Goal: Task Accomplishment & Management: Manage account settings

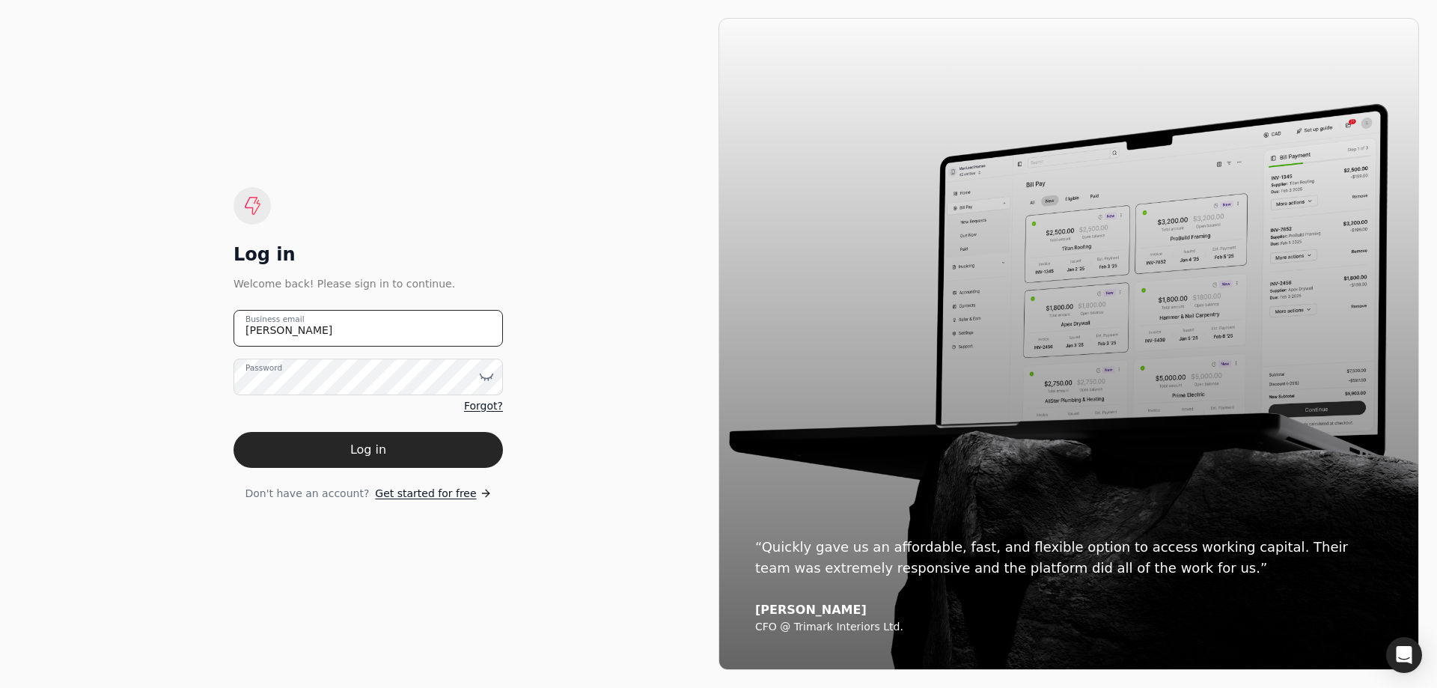
click at [325, 327] on email "[PERSON_NAME]" at bounding box center [367, 328] width 269 height 37
drag, startPoint x: 325, startPoint y: 327, endPoint x: 196, endPoint y: 322, distance: 129.6
click at [196, 322] on div "Log in Welcome back! Please sign in to continue. [PERSON_NAME] Business email P…" at bounding box center [368, 344] width 700 height 652
type email "[EMAIL_ADDRESS][DOMAIN_NAME]"
click at [287, 439] on button "Log in" at bounding box center [367, 450] width 269 height 36
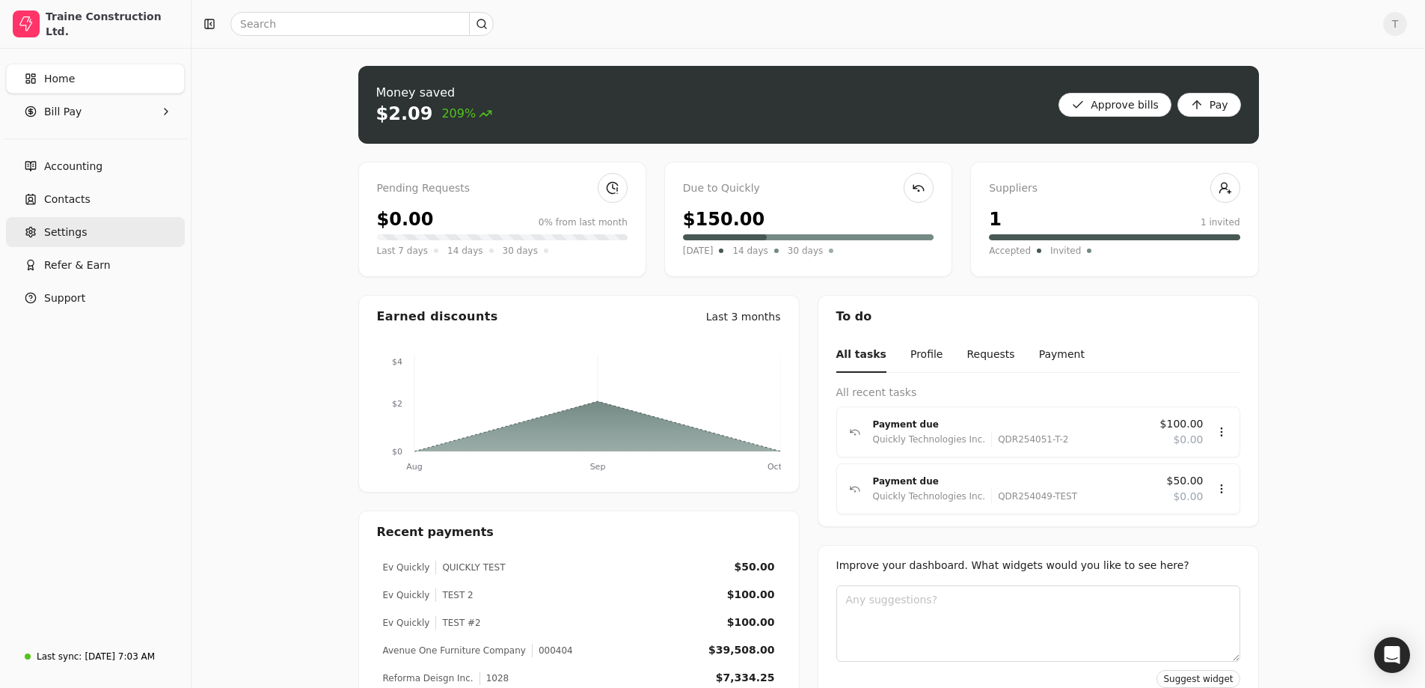
click at [57, 232] on span "Settings" at bounding box center [65, 232] width 43 height 16
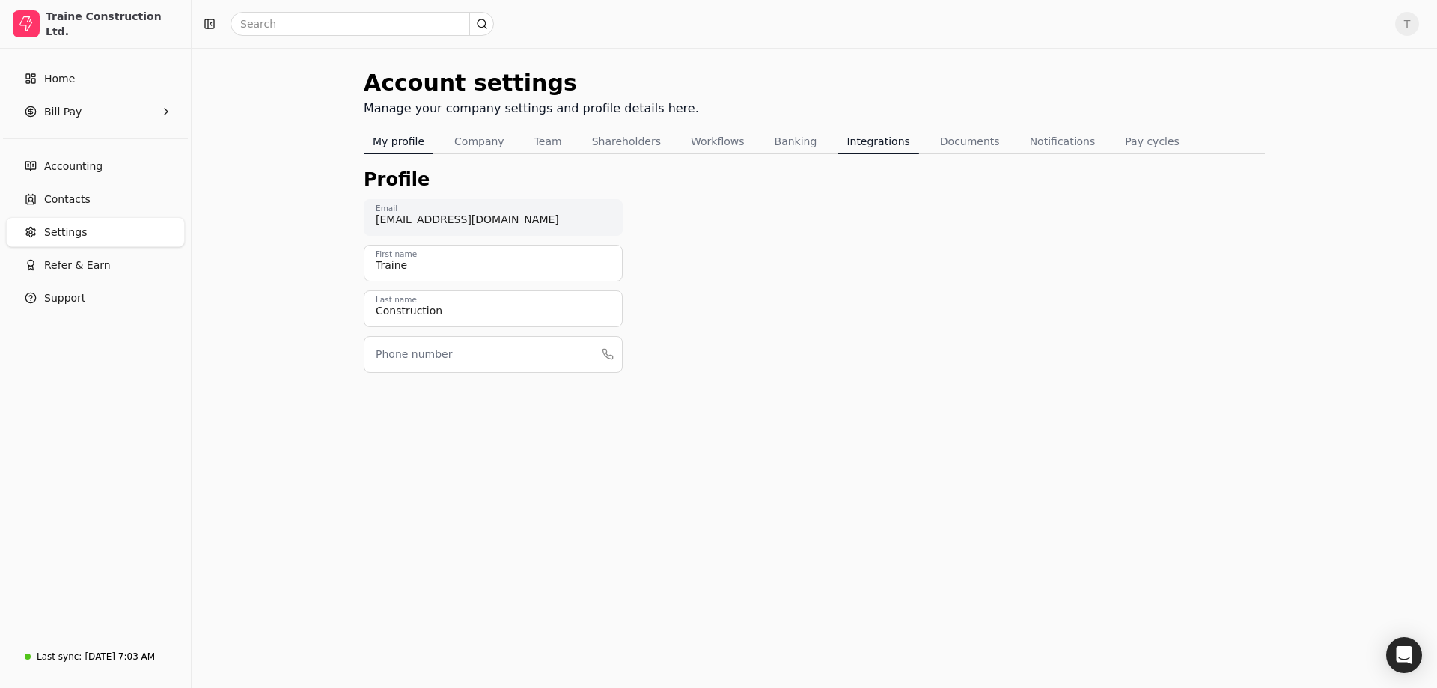
click at [847, 133] on button "Integrations" at bounding box center [877, 141] width 81 height 24
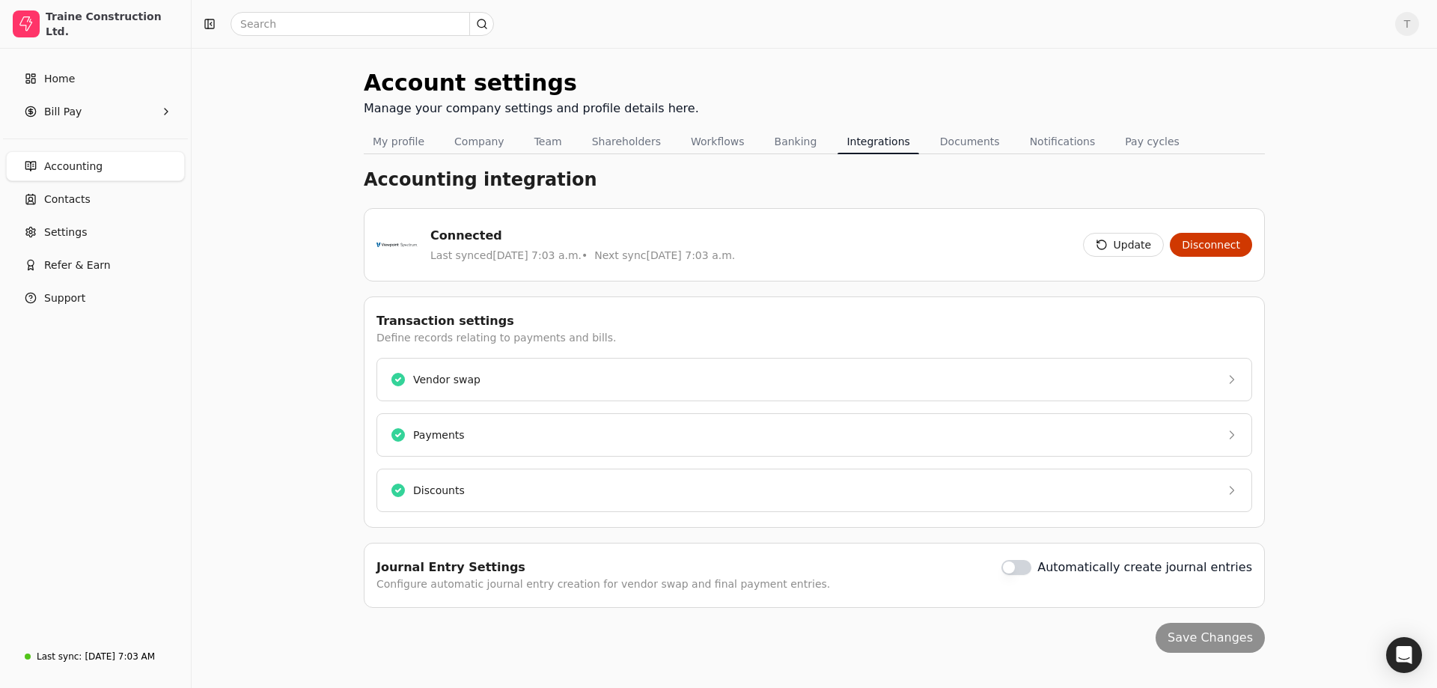
click at [844, 142] on button "Integrations" at bounding box center [877, 141] width 81 height 24
click at [1222, 378] on button "Vendor swap" at bounding box center [813, 379] width 875 height 43
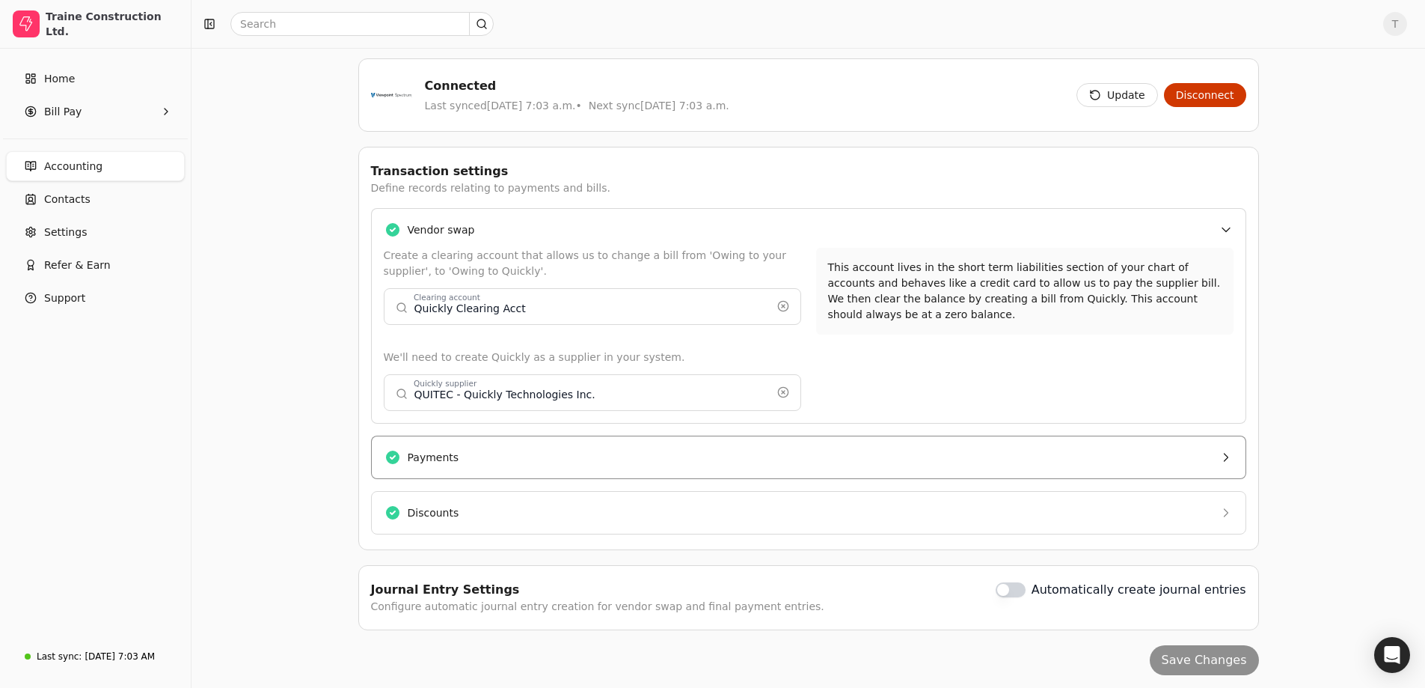
scroll to position [155, 0]
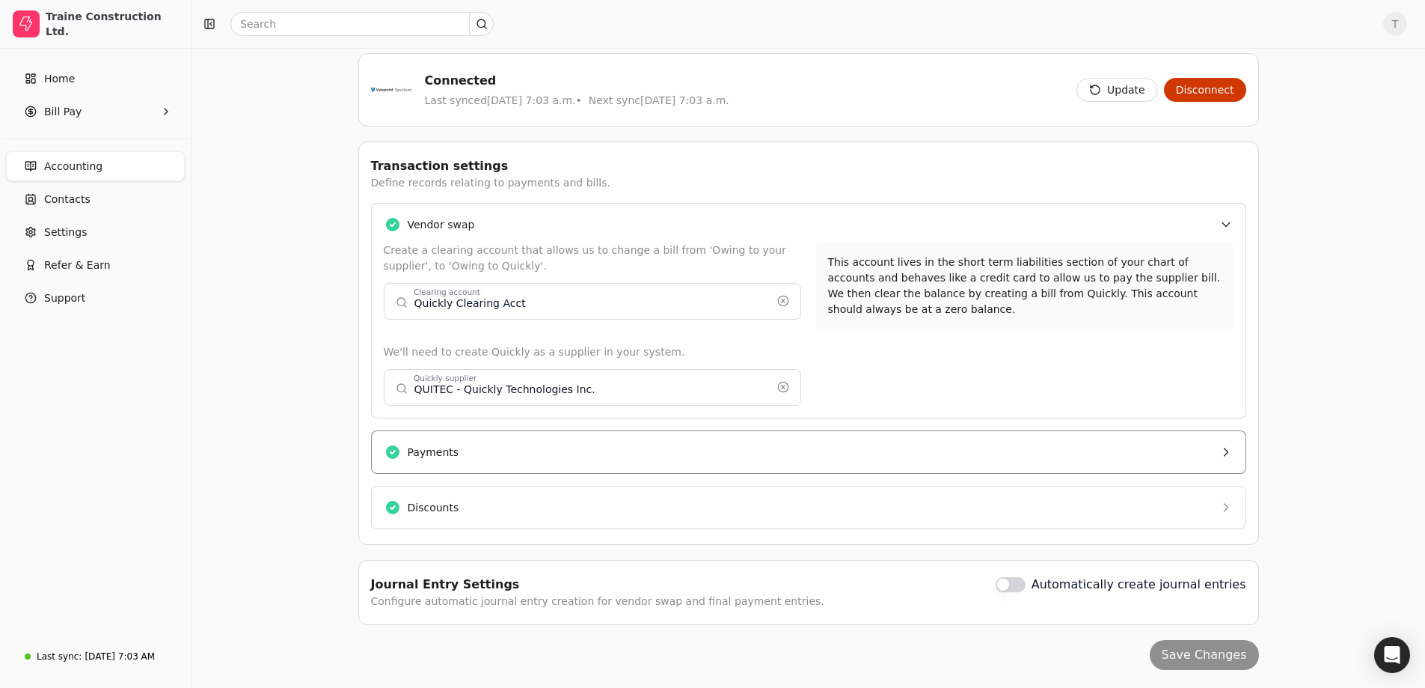
click at [1215, 453] on button "Payments" at bounding box center [808, 451] width 875 height 43
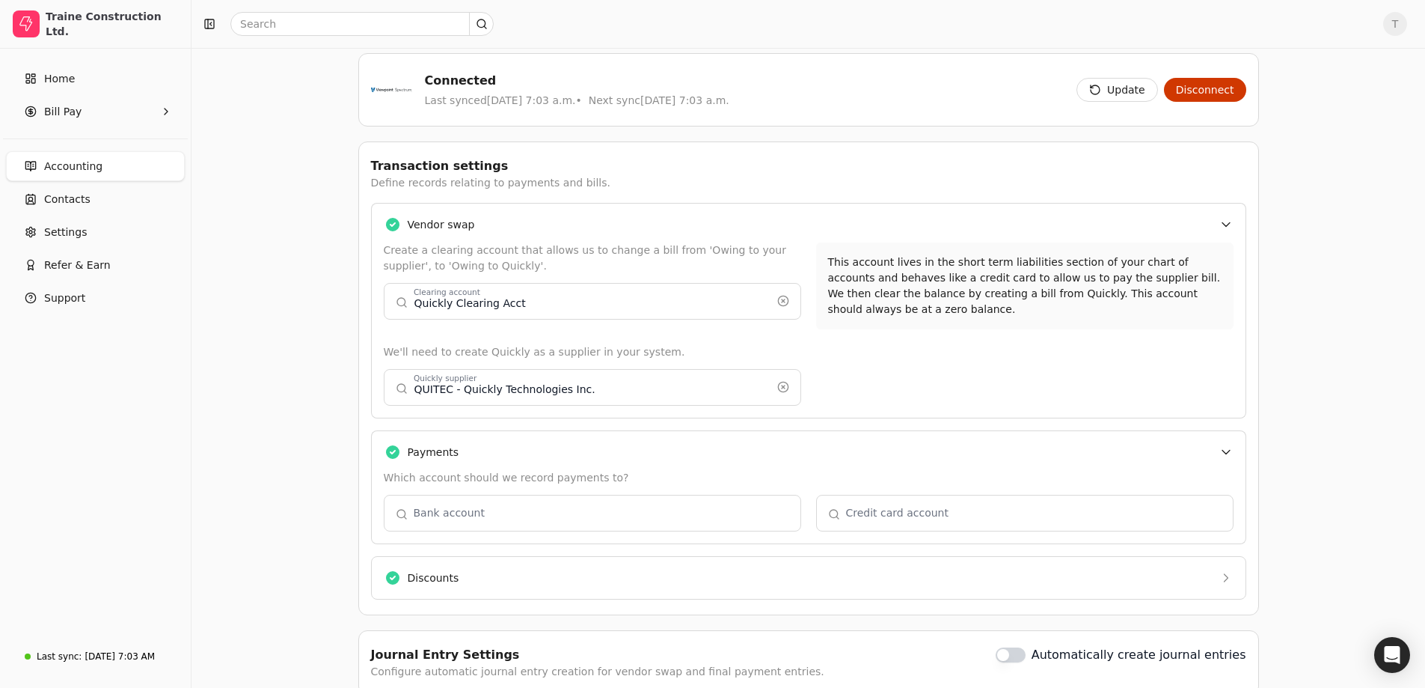
scroll to position [225, 0]
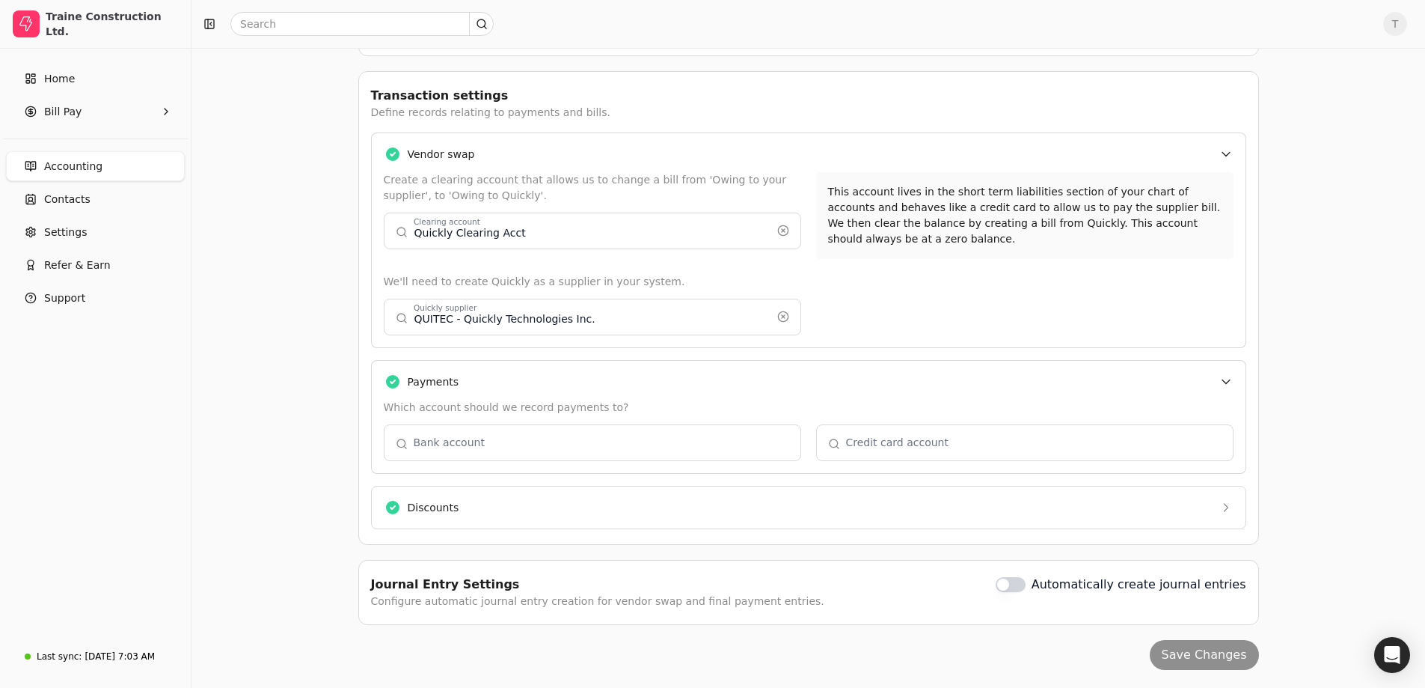
click at [431, 446] on button "button" at bounding box center [593, 442] width 418 height 36
click at [450, 447] on button "button" at bounding box center [593, 442] width 418 height 36
click at [1226, 507] on icon "button" at bounding box center [1226, 507] width 15 height 15
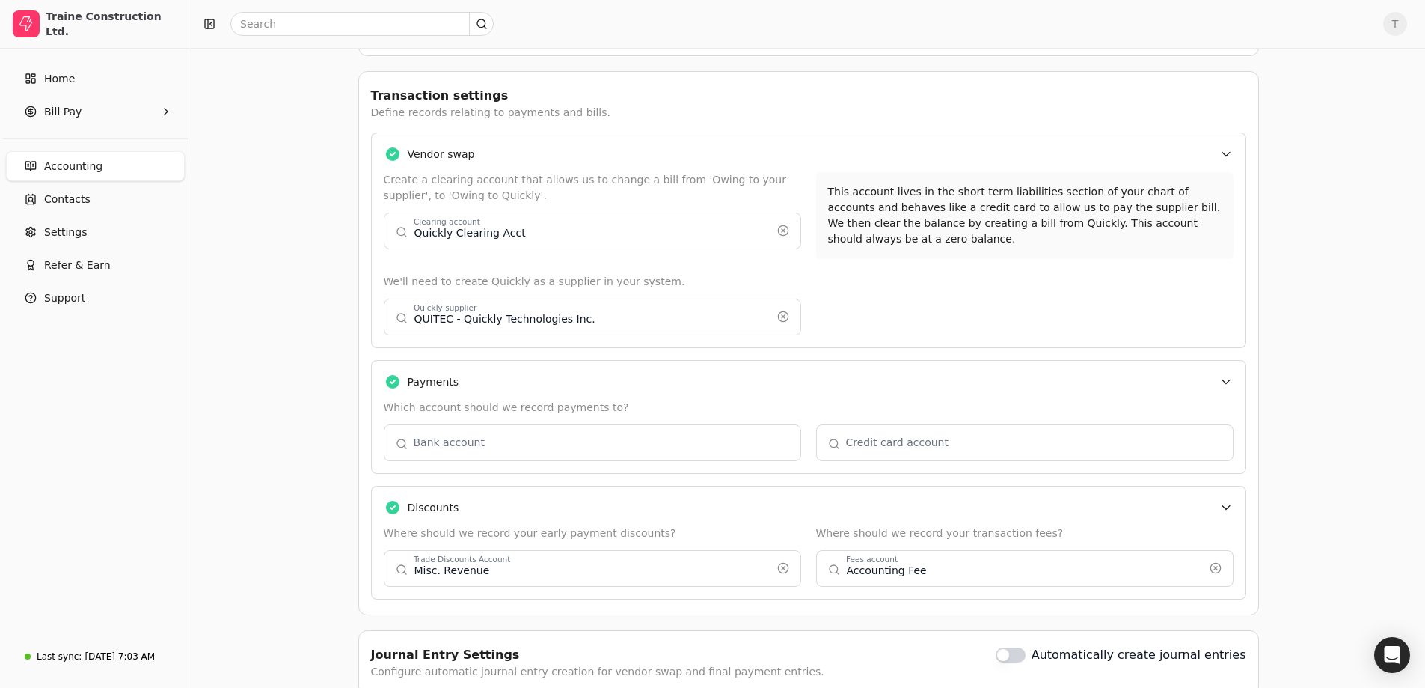
scroll to position [296, 0]
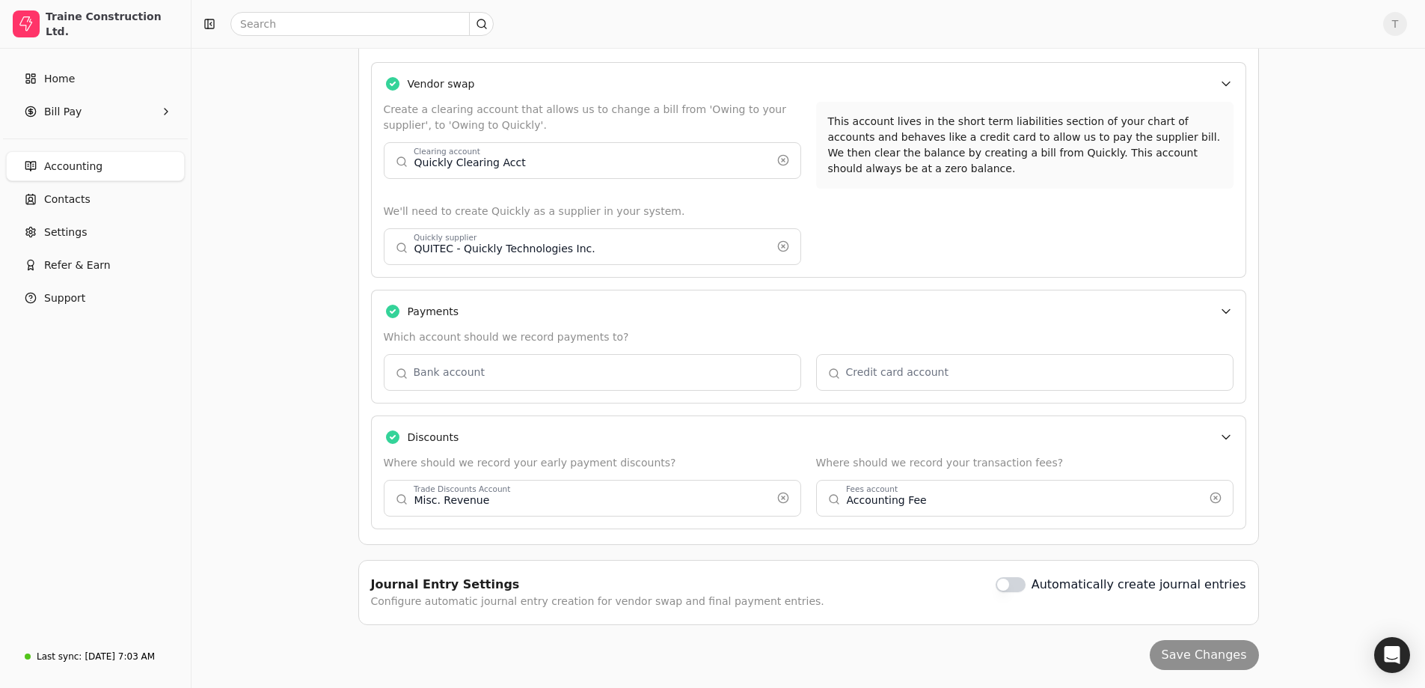
click at [444, 498] on button "button" at bounding box center [593, 498] width 418 height 36
type input "Misc. Revenue"
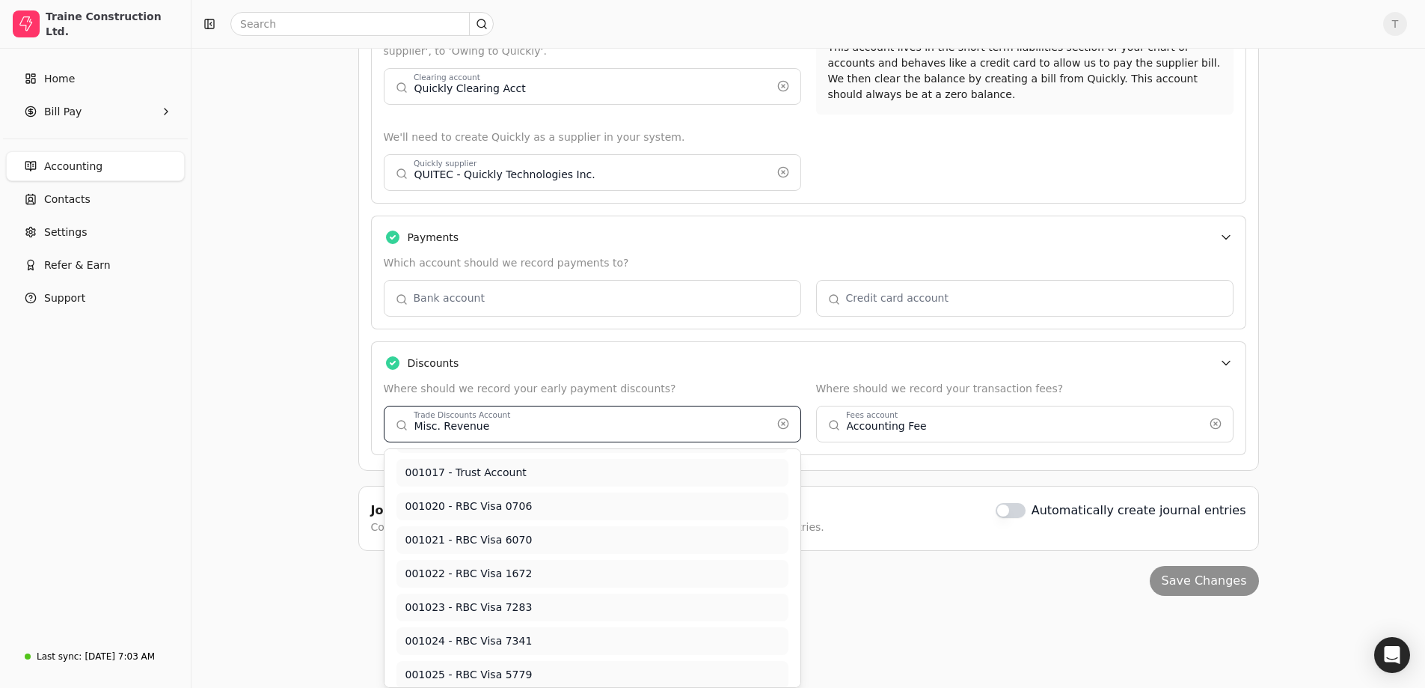
scroll to position [313, 0]
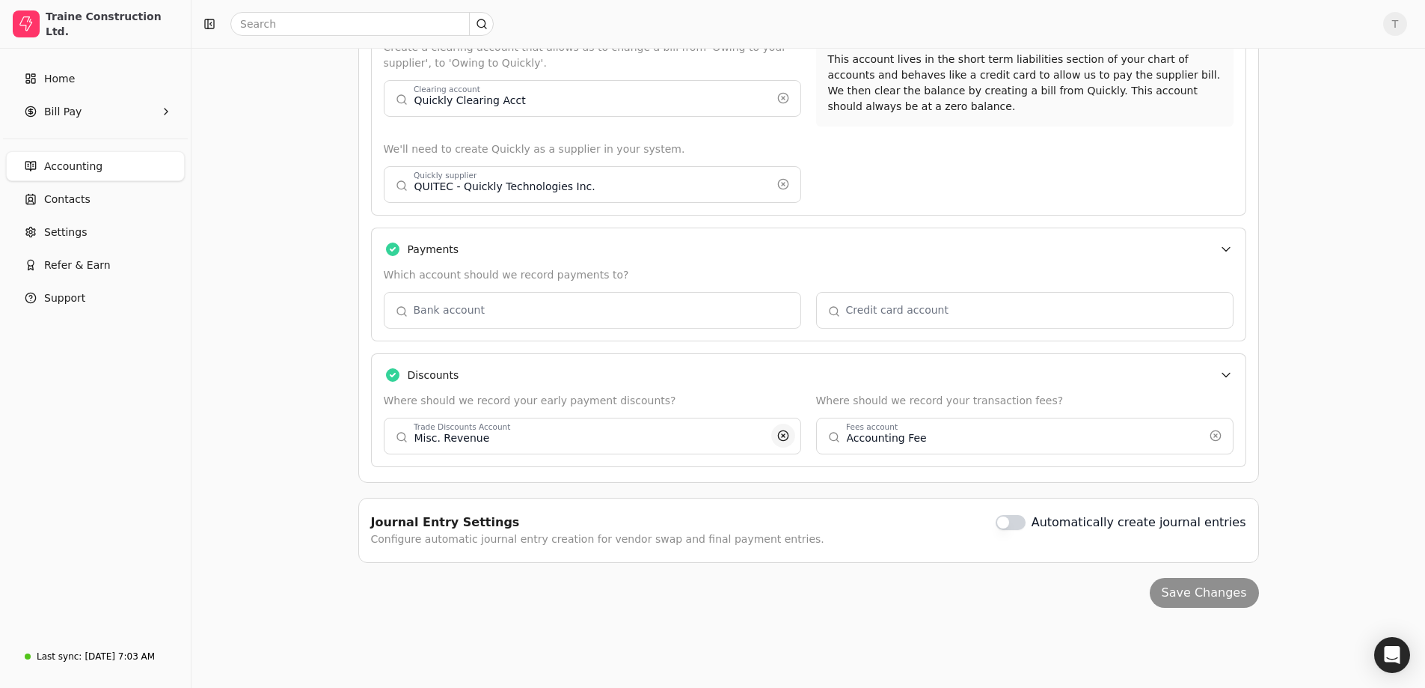
click at [779, 426] on button "button" at bounding box center [783, 436] width 24 height 24
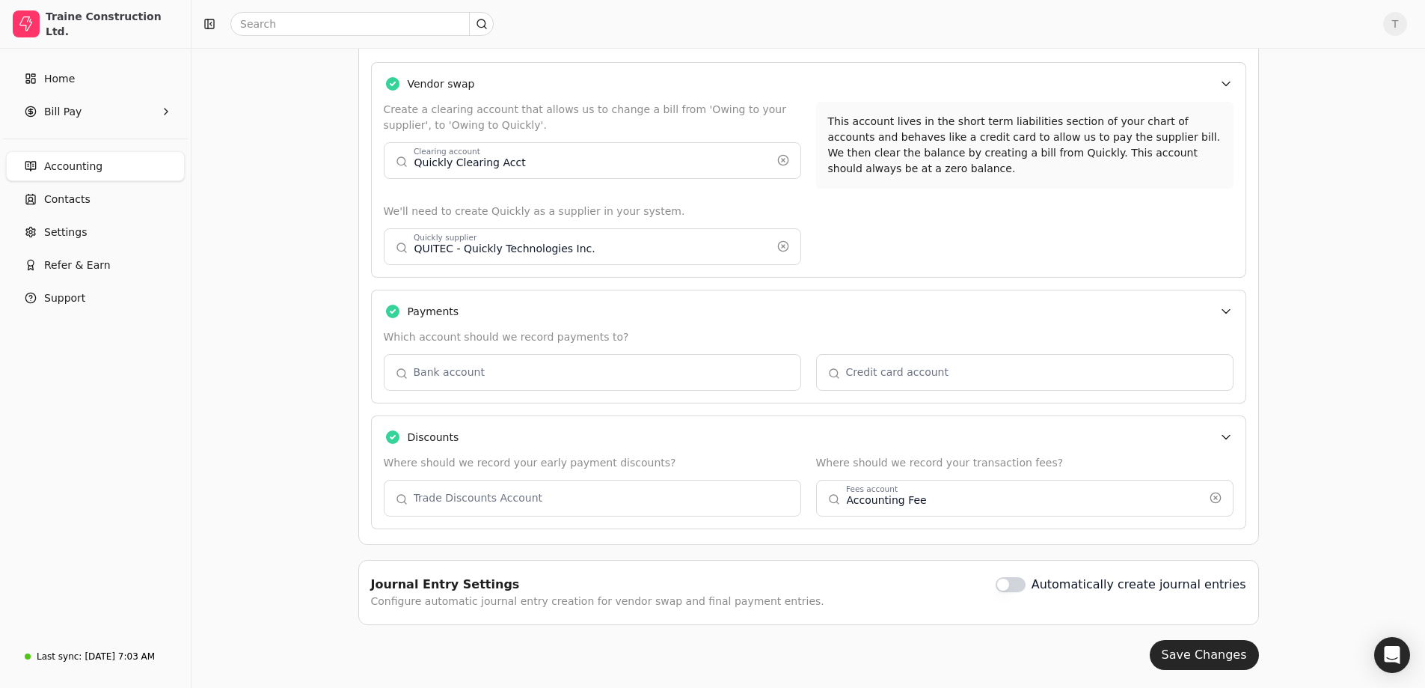
click at [786, 502] on button "button" at bounding box center [593, 498] width 418 height 36
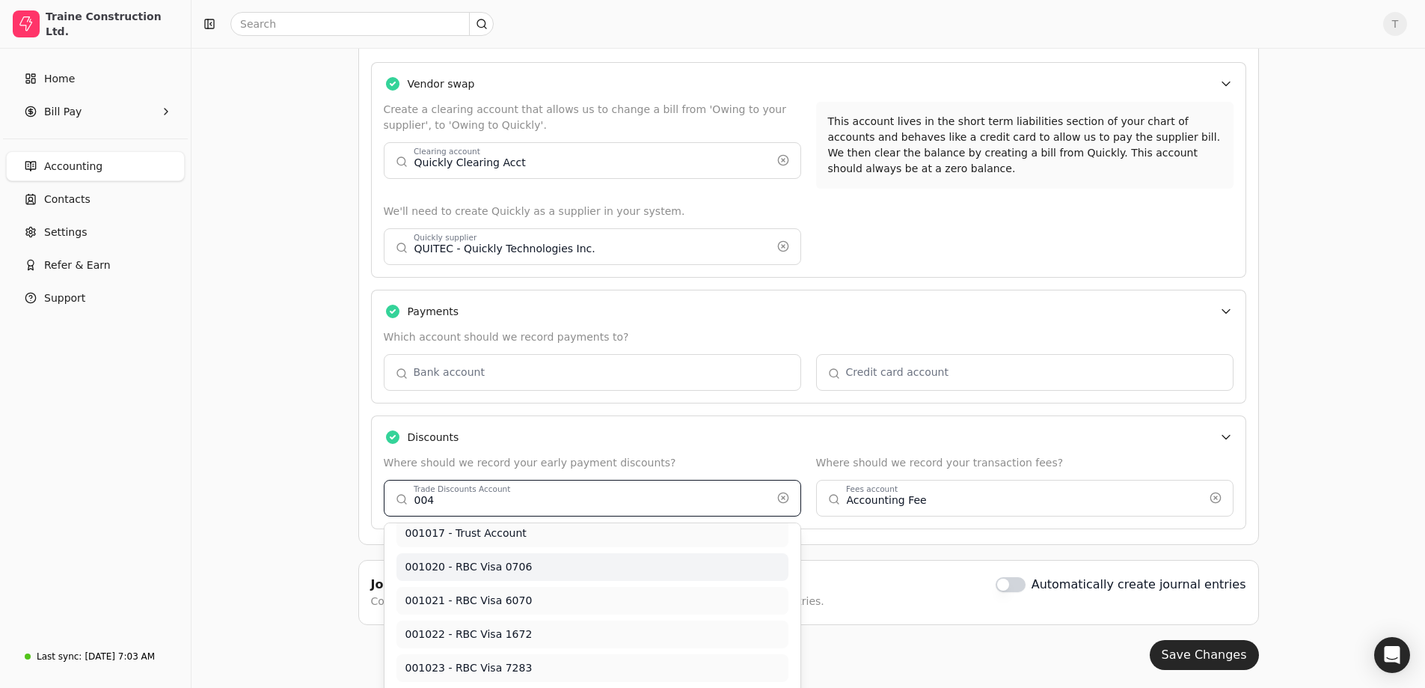
scroll to position [0, 0]
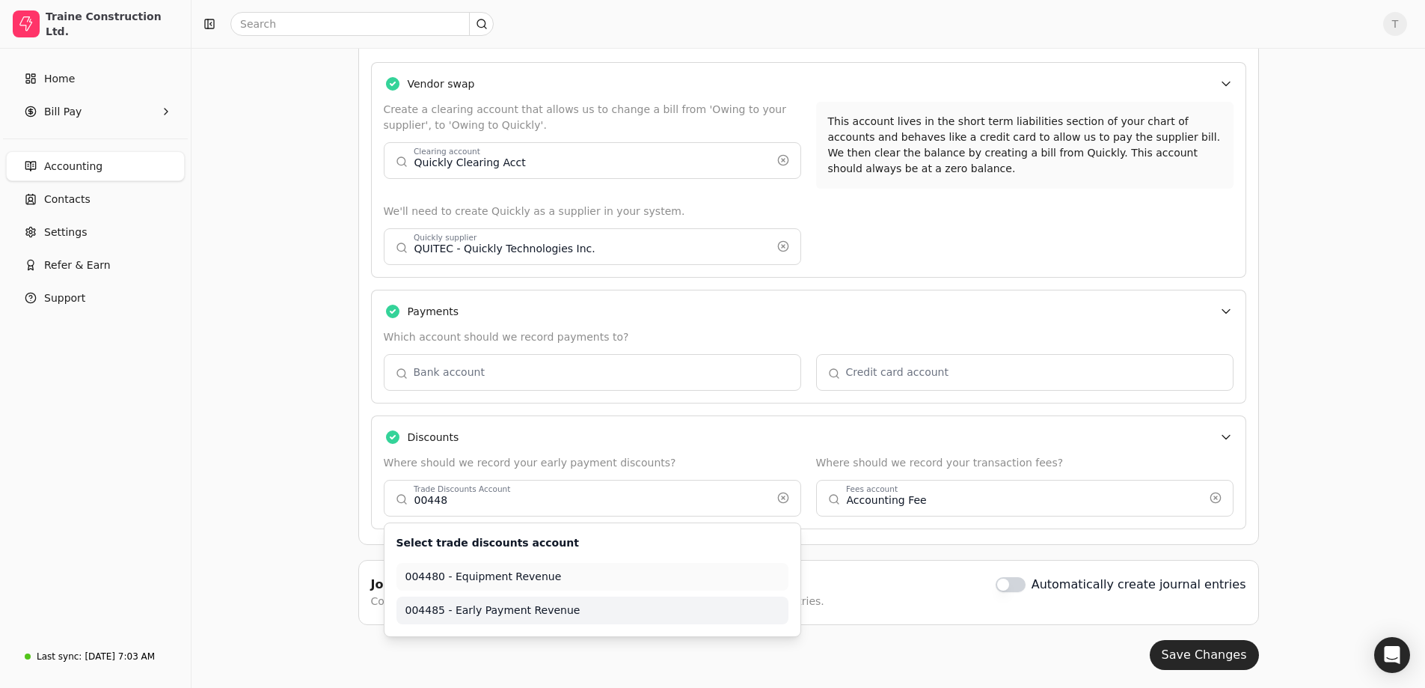
click at [578, 614] on span "004485 - Early Payment Revenue" at bounding box center [593, 610] width 374 height 16
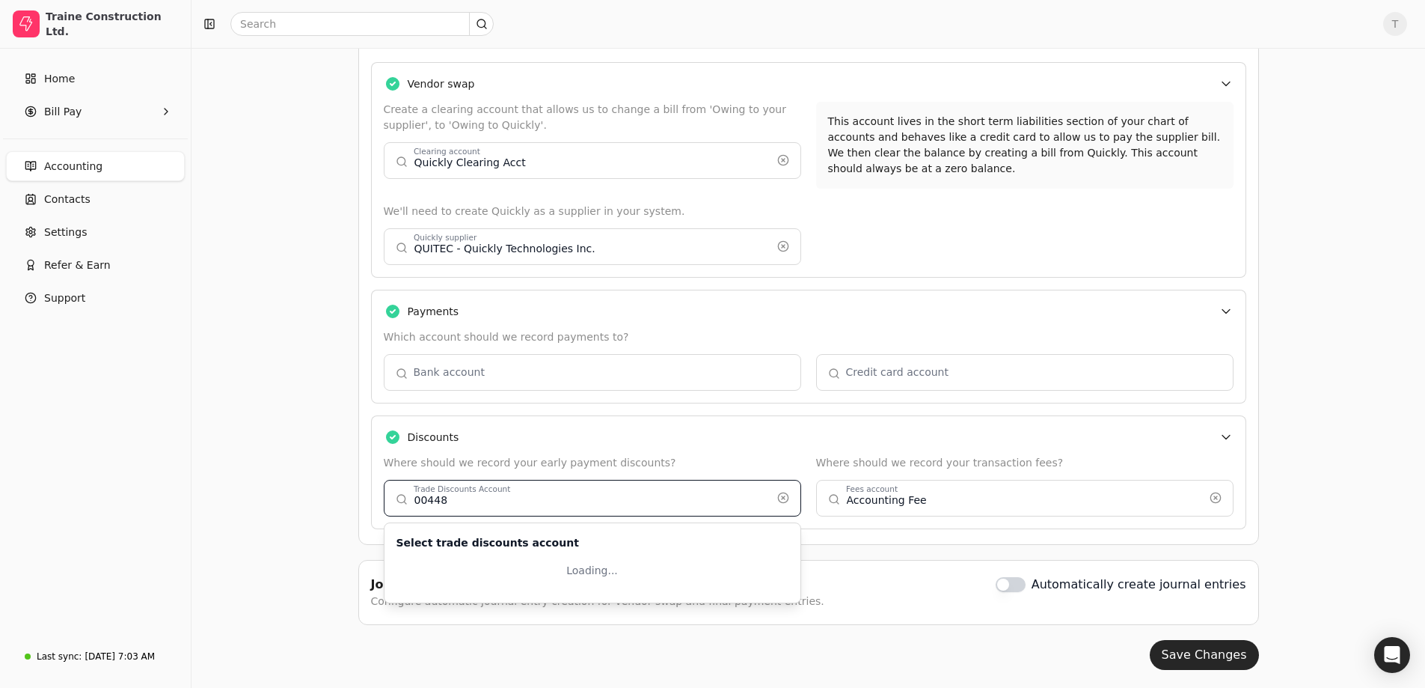
type input "004485 - Early Payment Revenue"
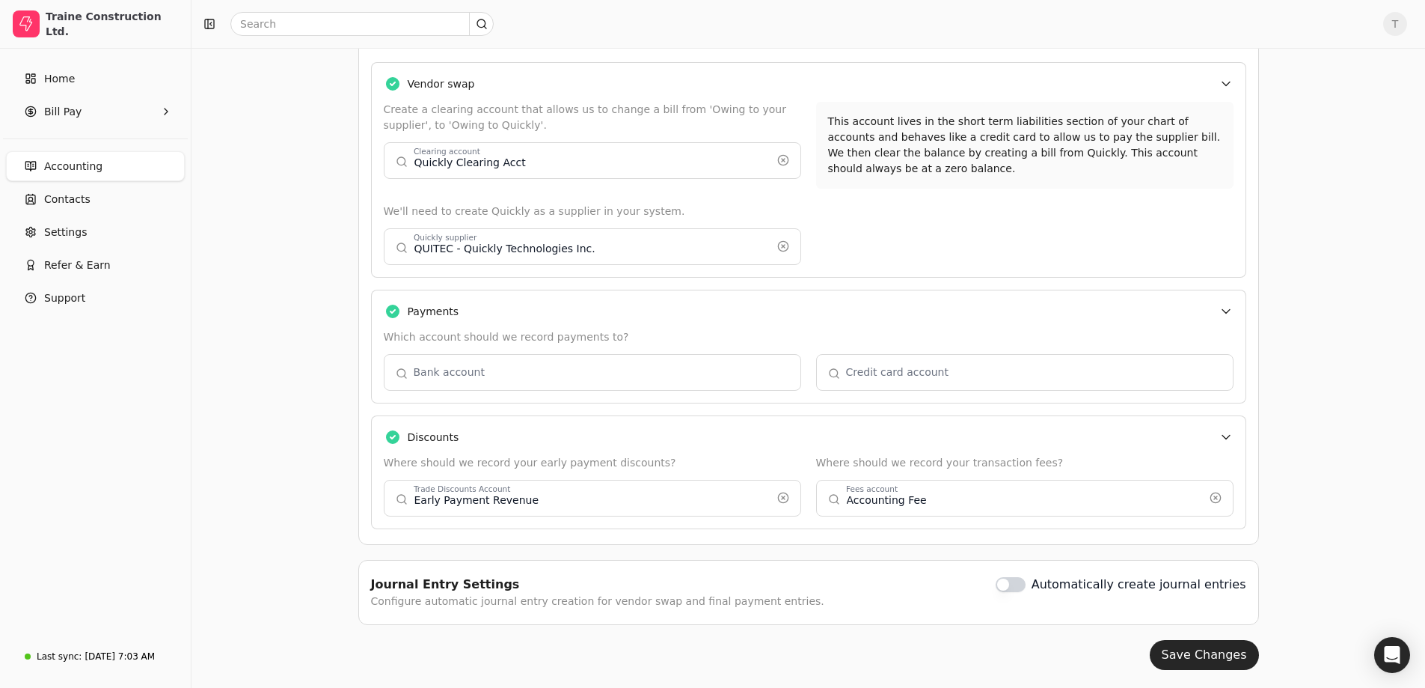
click at [1095, 504] on button "button" at bounding box center [1025, 498] width 418 height 36
type input "Accounting Fee"
click at [1216, 503] on button "button" at bounding box center [1216, 498] width 24 height 24
click at [1048, 500] on button "button" at bounding box center [1025, 498] width 418 height 36
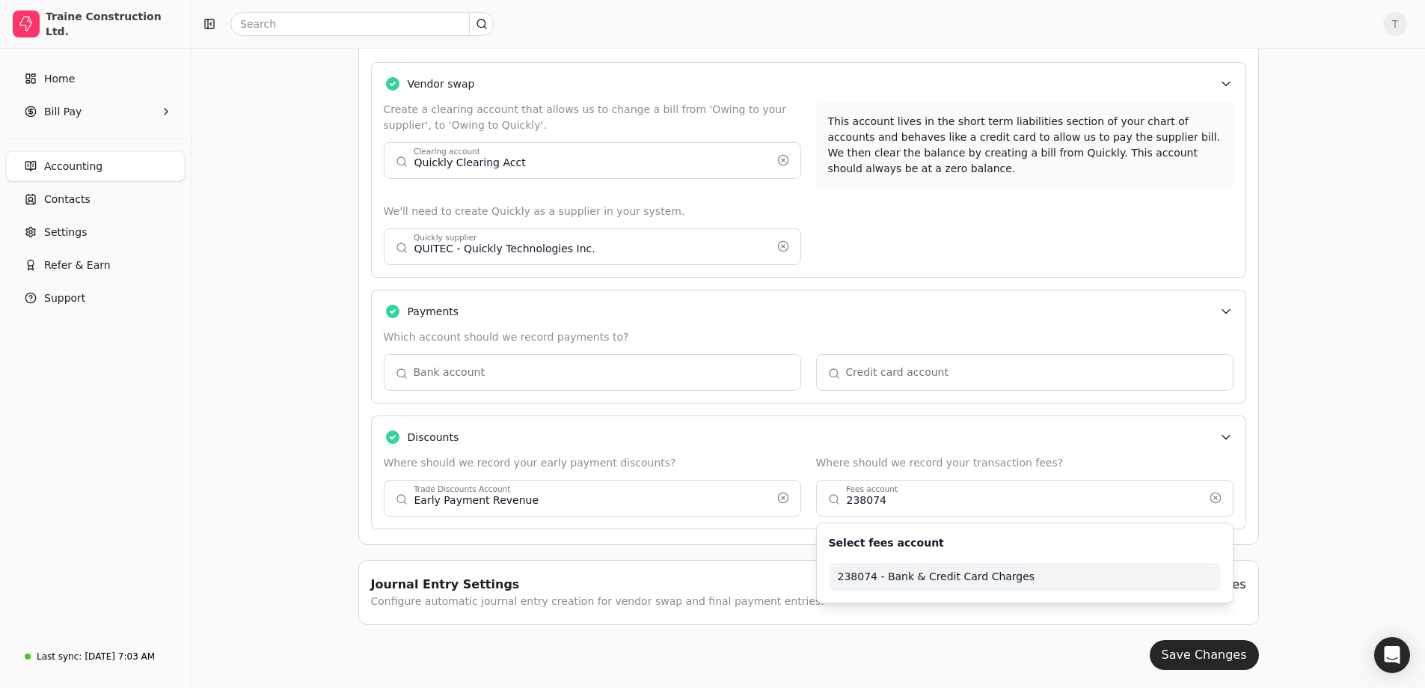
click at [979, 574] on span "238074 - Bank & Credit Card Charges" at bounding box center [1025, 577] width 374 height 16
type input "238074 - Bank & Credit Card Charges"
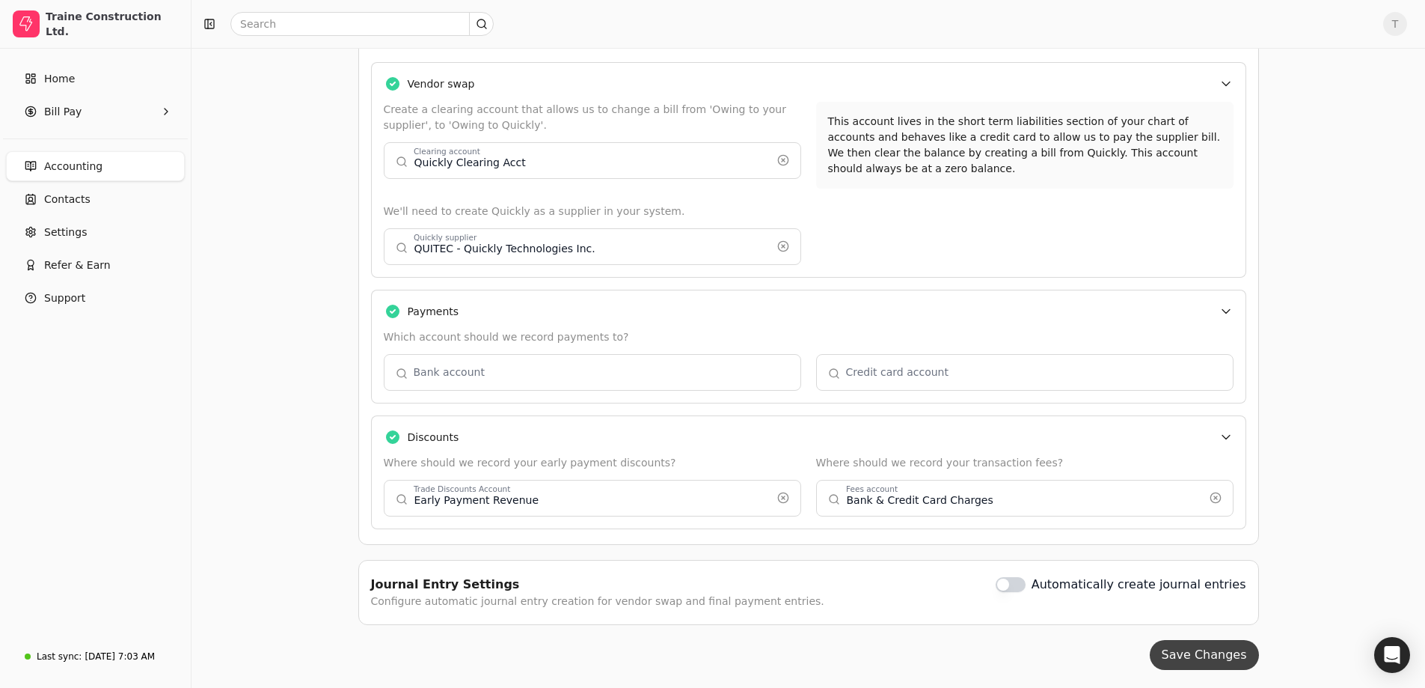
click at [1196, 653] on button "Save Changes" at bounding box center [1204, 655] width 109 height 30
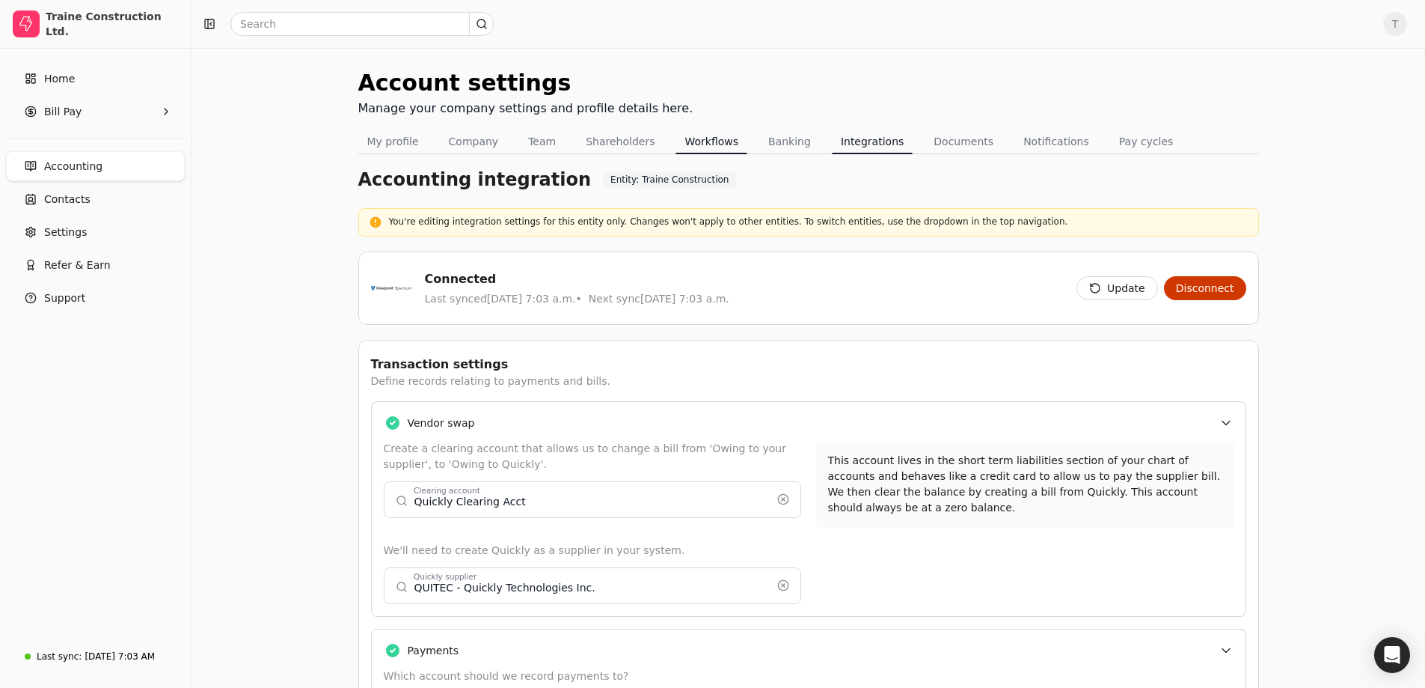
click at [698, 142] on button "Workflows" at bounding box center [712, 141] width 72 height 24
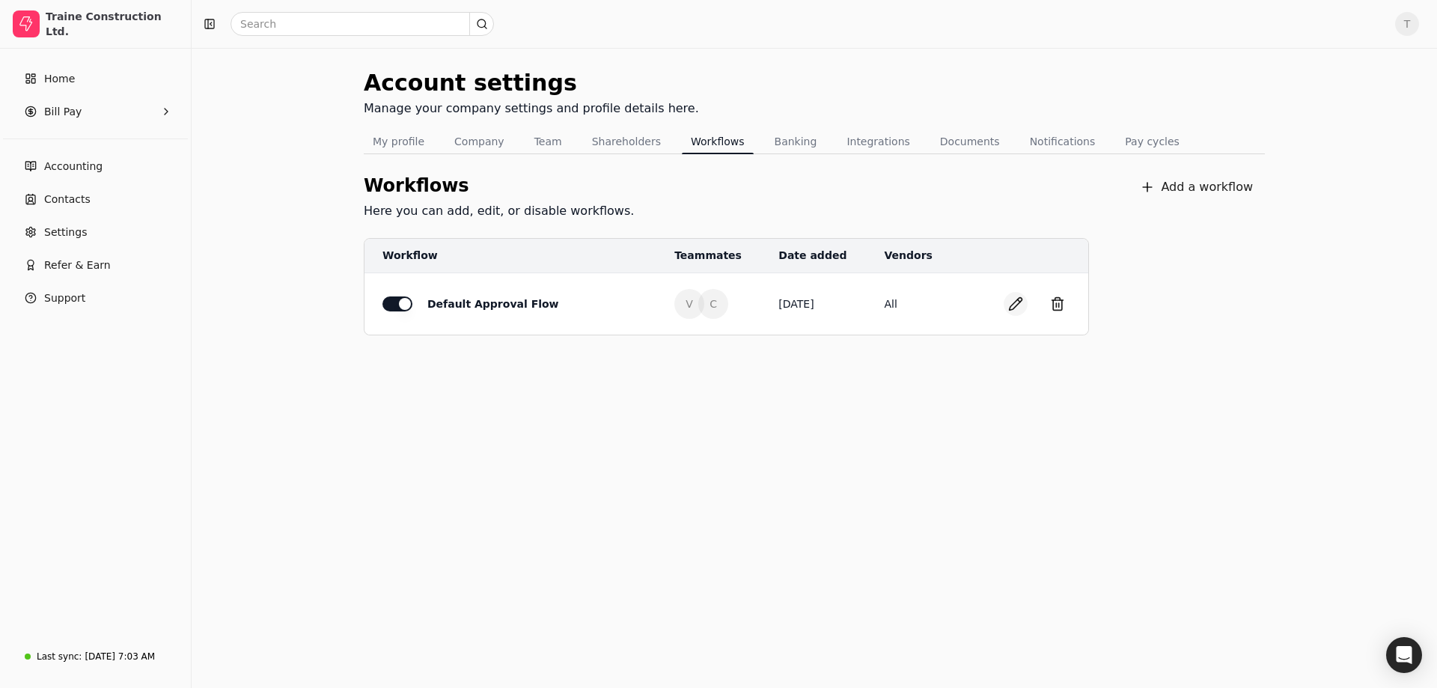
click at [1021, 302] on button "button" at bounding box center [1015, 304] width 24 height 24
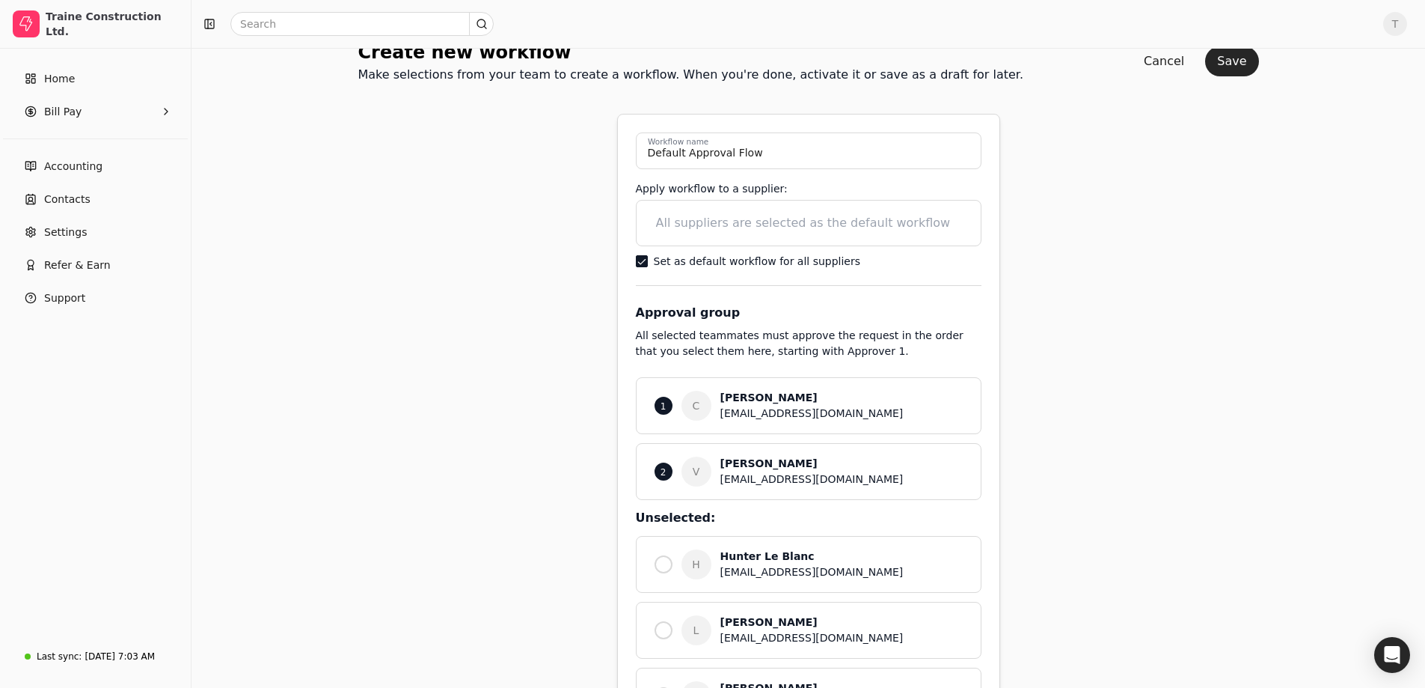
scroll to position [150, 0]
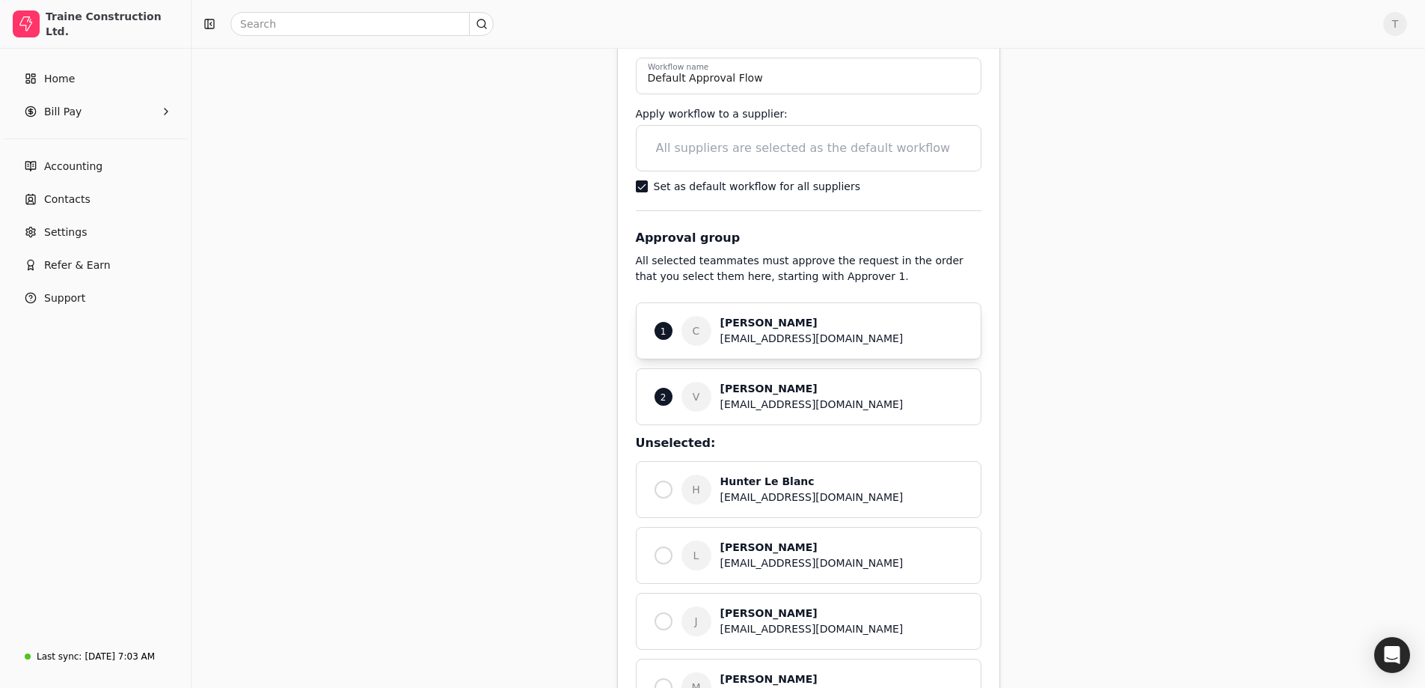
click at [926, 337] on div "[EMAIL_ADDRESS][DOMAIN_NAME]" at bounding box center [842, 339] width 242 height 16
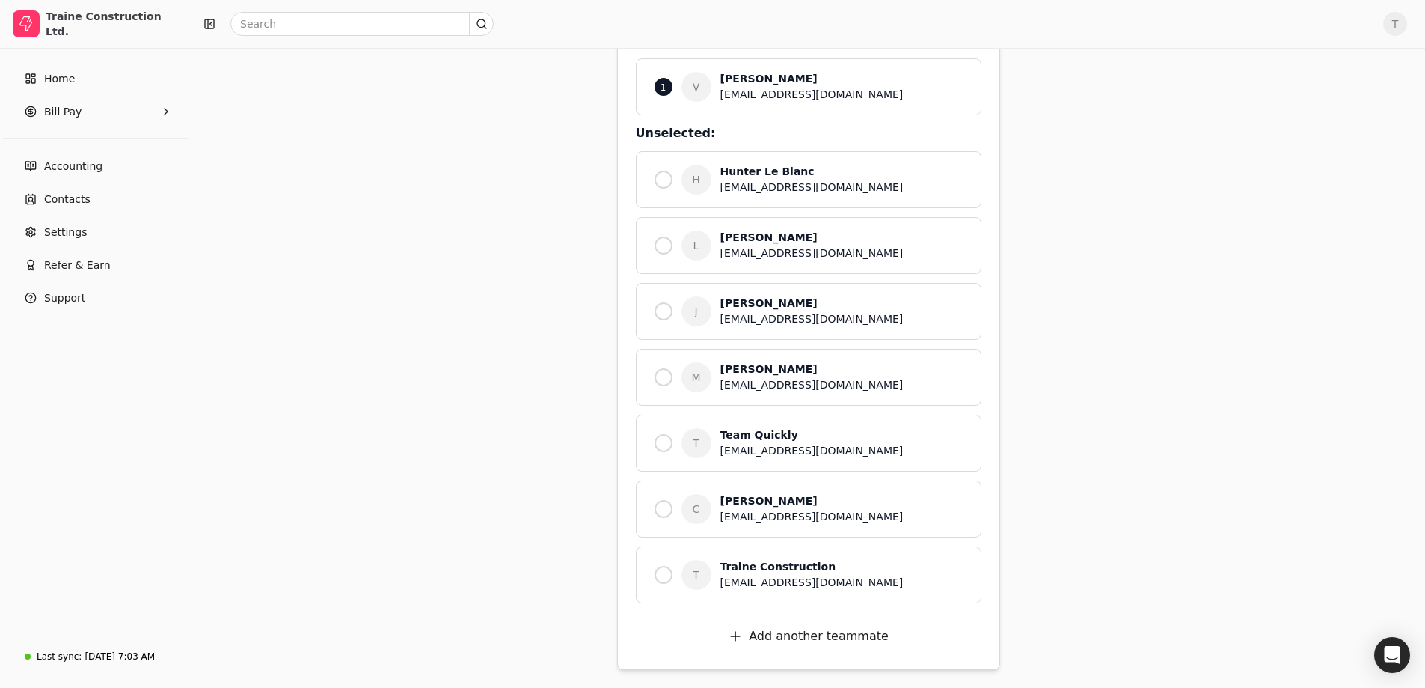
scroll to position [19, 0]
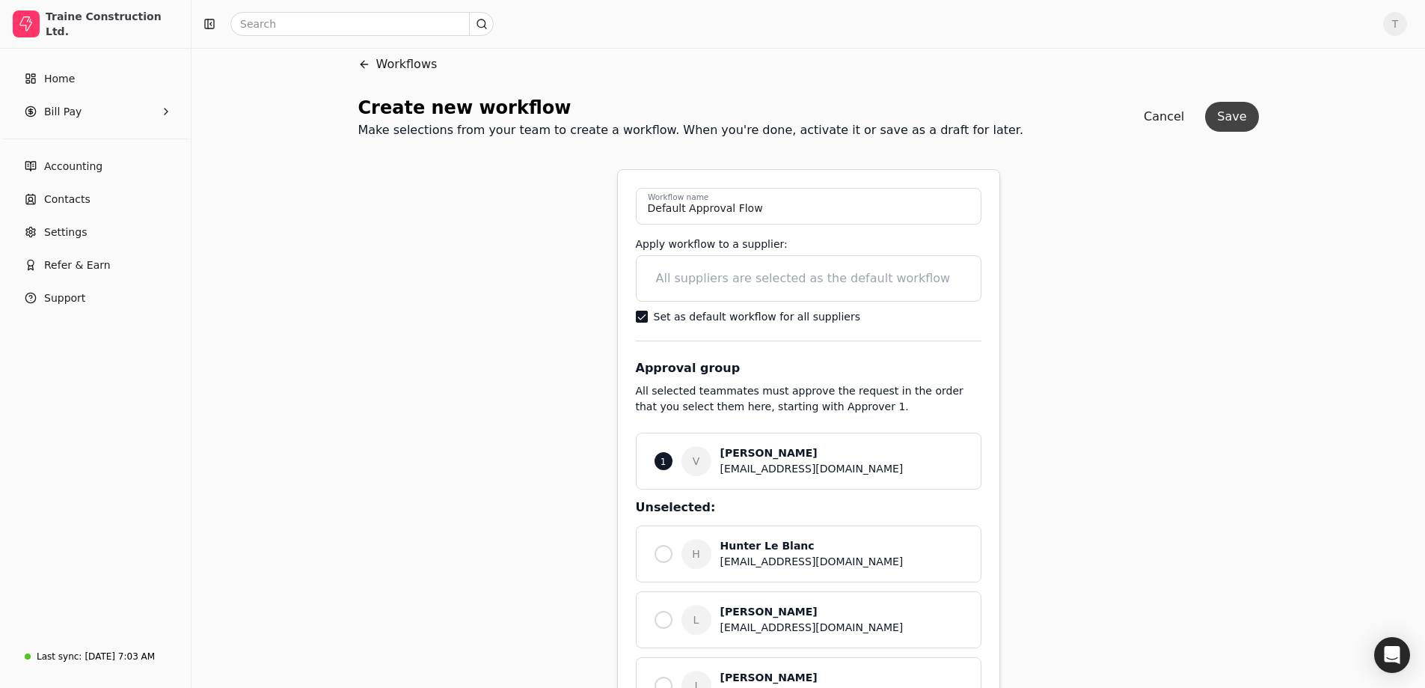
click at [1238, 119] on button "Save" at bounding box center [1231, 117] width 53 height 30
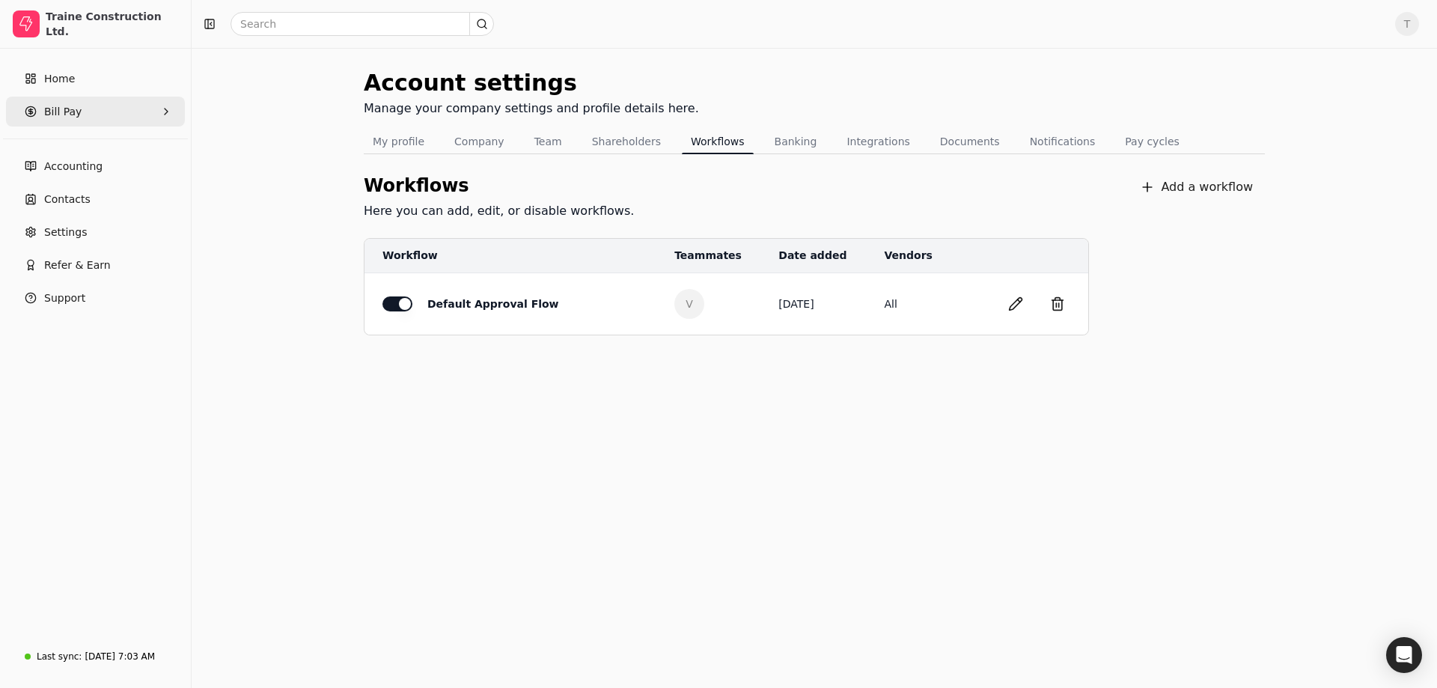
click at [54, 107] on span "Bill Pay" at bounding box center [62, 112] width 37 height 16
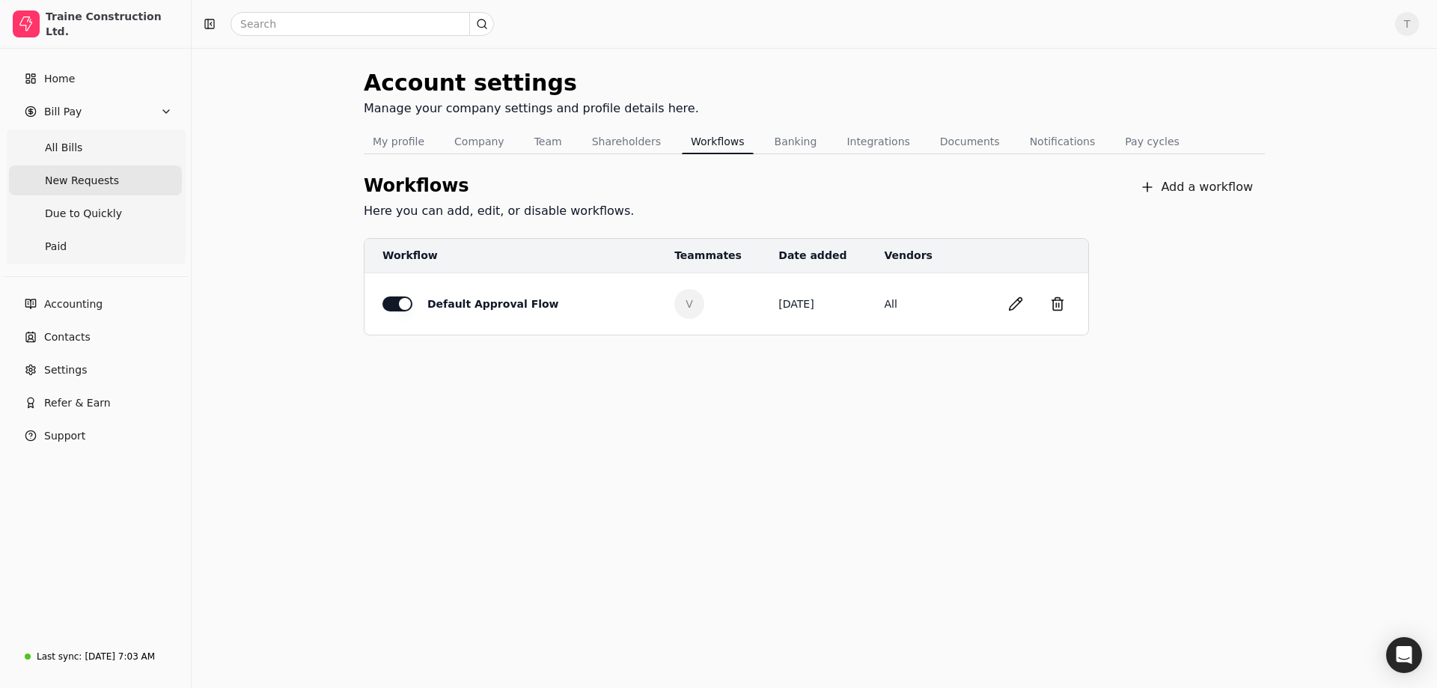
click at [71, 179] on span "New Requests" at bounding box center [82, 181] width 74 height 16
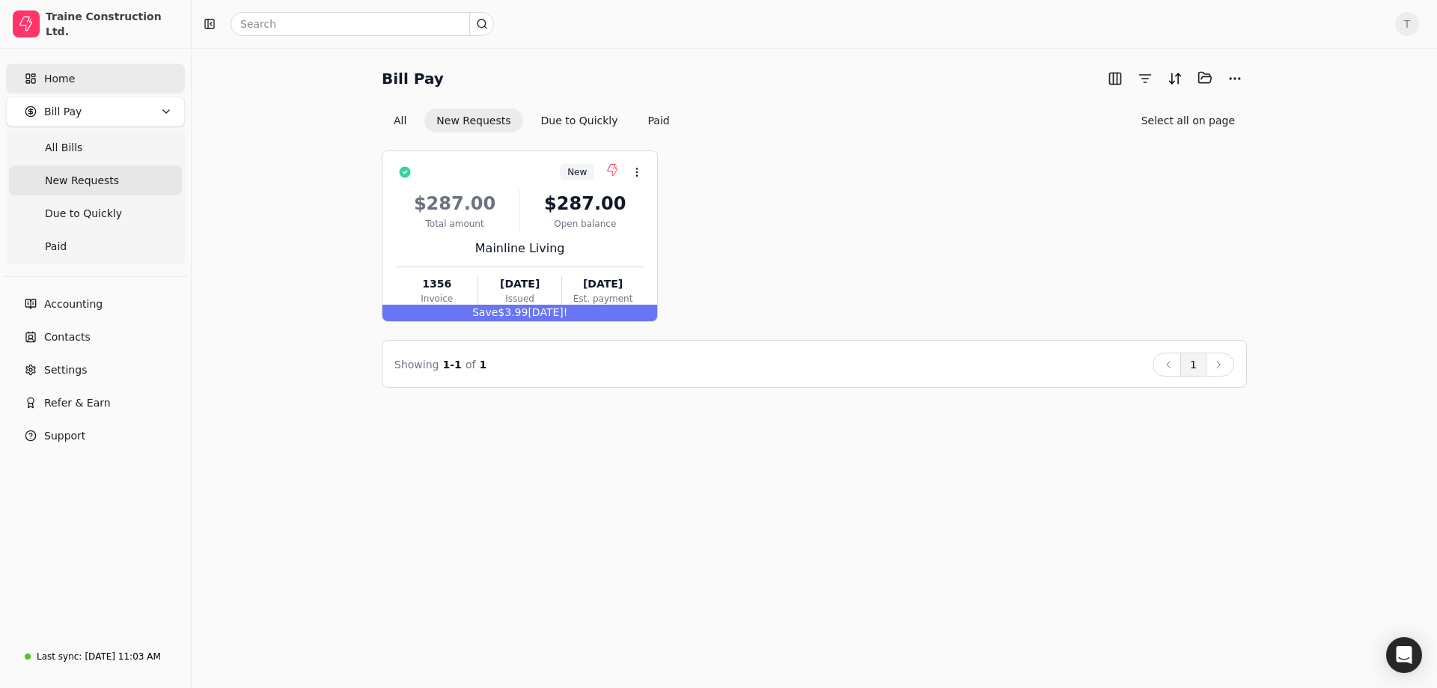
click at [55, 72] on span "Home" at bounding box center [59, 79] width 31 height 16
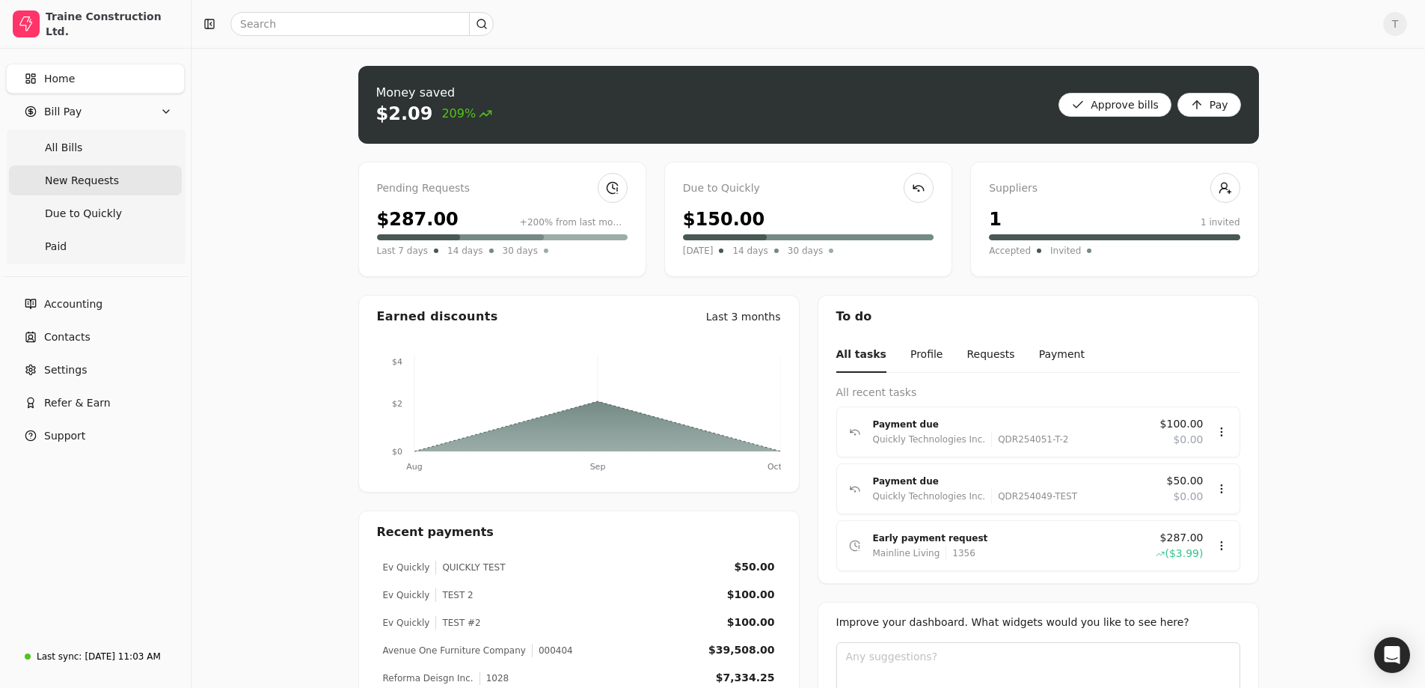
click at [98, 189] on Requests "New Requests" at bounding box center [95, 180] width 173 height 30
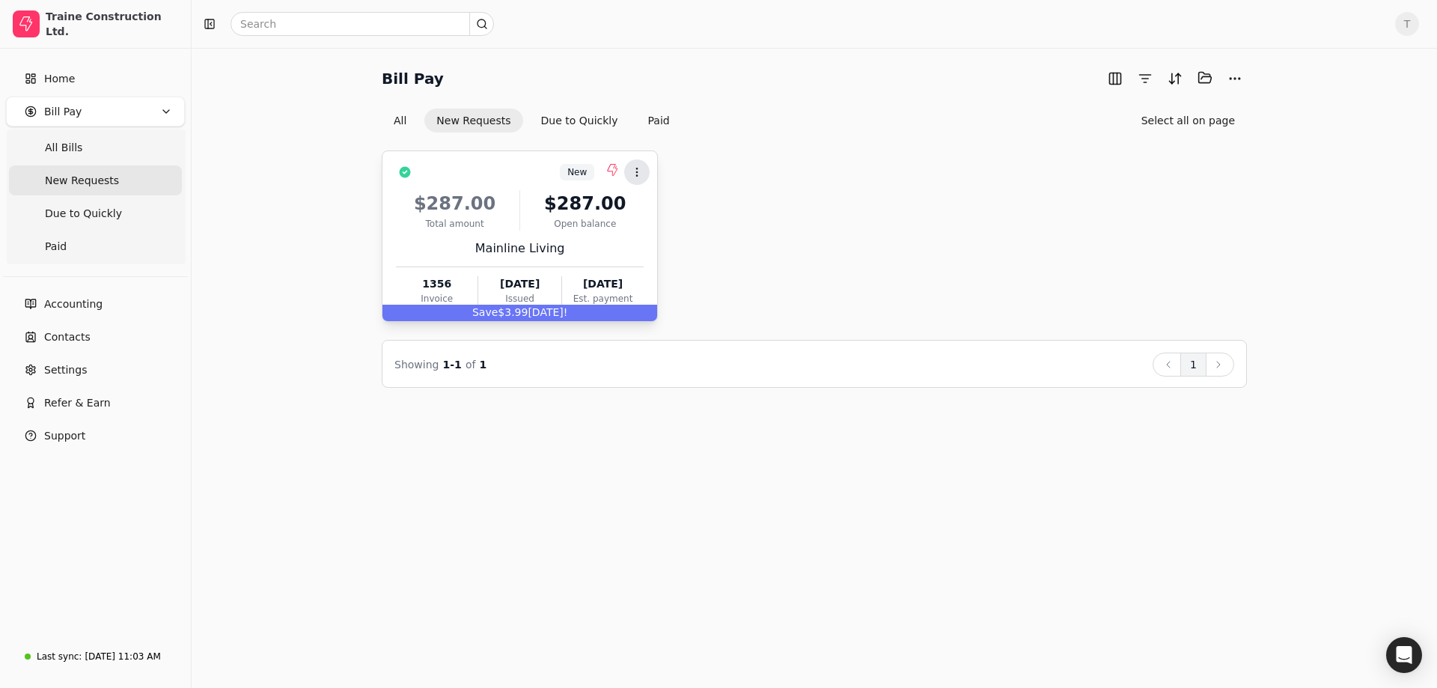
click at [632, 173] on icon at bounding box center [637, 172] width 12 height 12
click at [1232, 73] on button "More" at bounding box center [1235, 79] width 24 height 24
click at [1395, 15] on button "T" at bounding box center [1407, 24] width 24 height 24
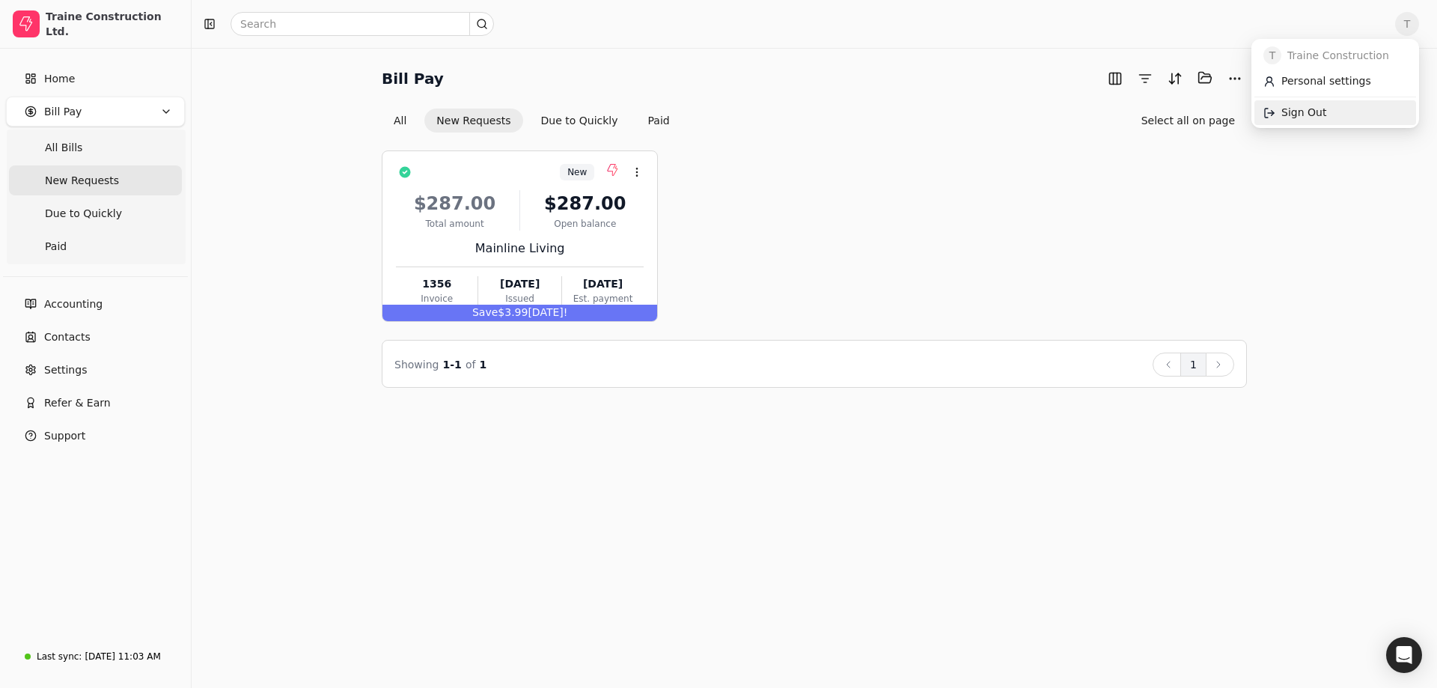
click at [1289, 109] on span "Sign Out" at bounding box center [1303, 113] width 45 height 16
